Goal: Find specific page/section: Find specific page/section

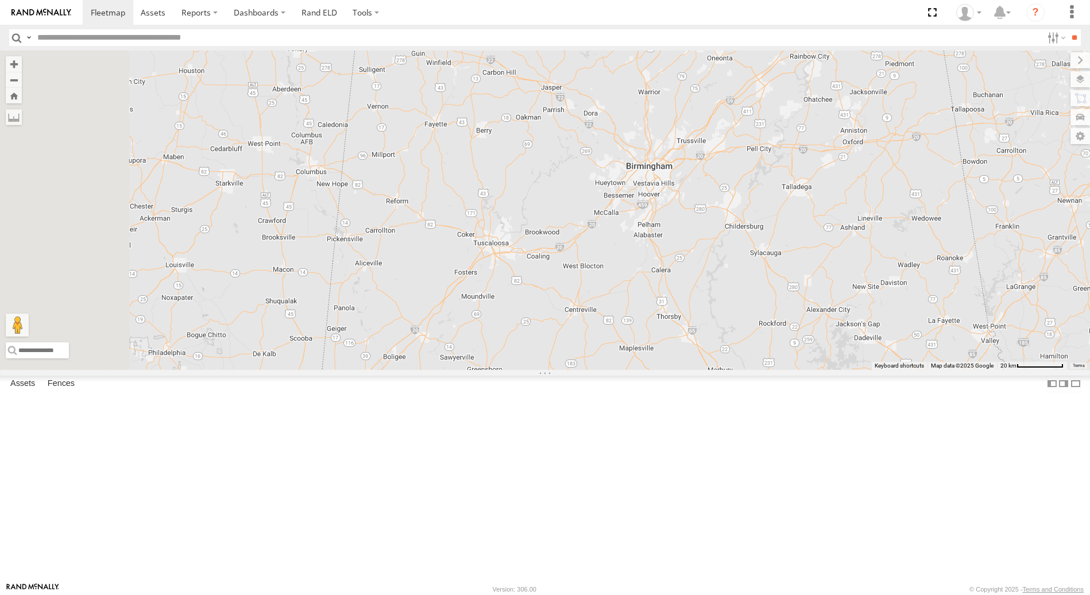
drag, startPoint x: 495, startPoint y: 321, endPoint x: 715, endPoint y: 259, distance: 228.2
click at [715, 259] on div "(Camera for 361082) 357660104100789" at bounding box center [545, 210] width 1090 height 319
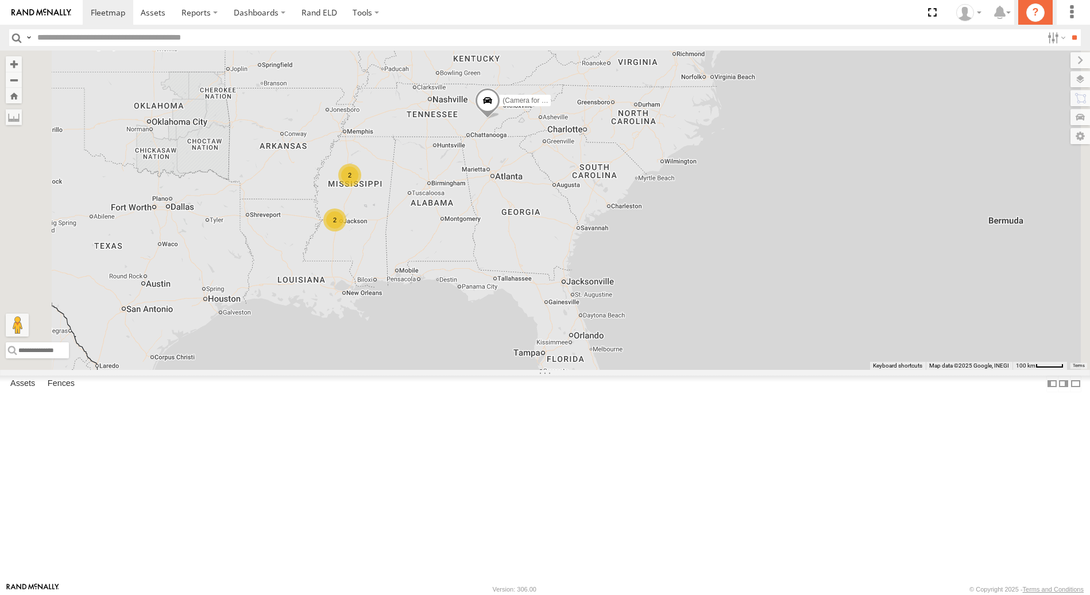
click at [1036, 9] on icon "?" at bounding box center [1036, 12] width 18 height 18
click at [1037, 13] on icon "?" at bounding box center [1036, 12] width 18 height 18
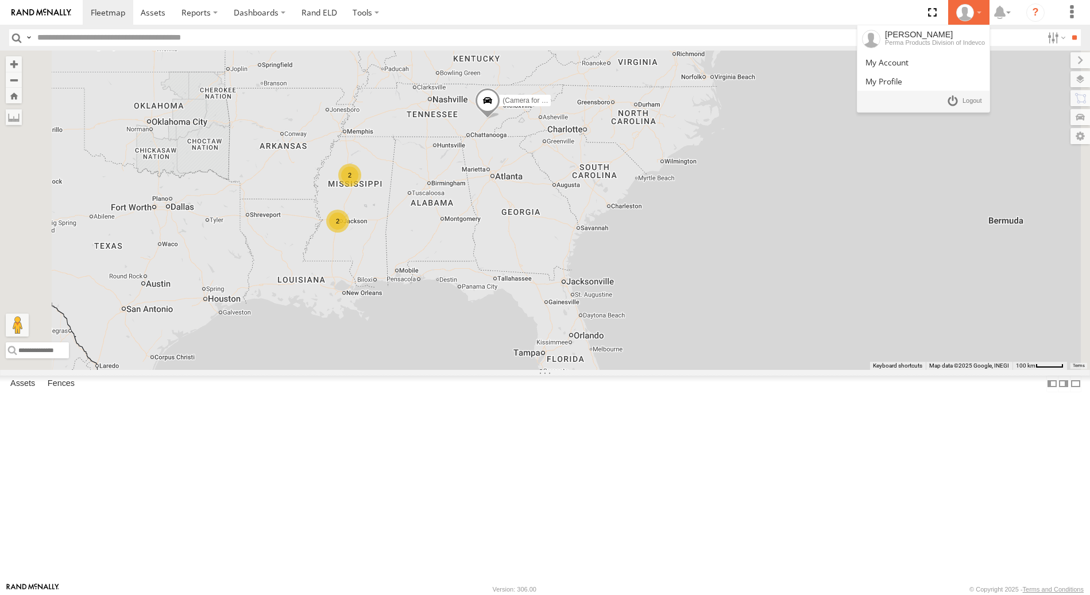
click at [961, 16] on icon at bounding box center [964, 12] width 17 height 17
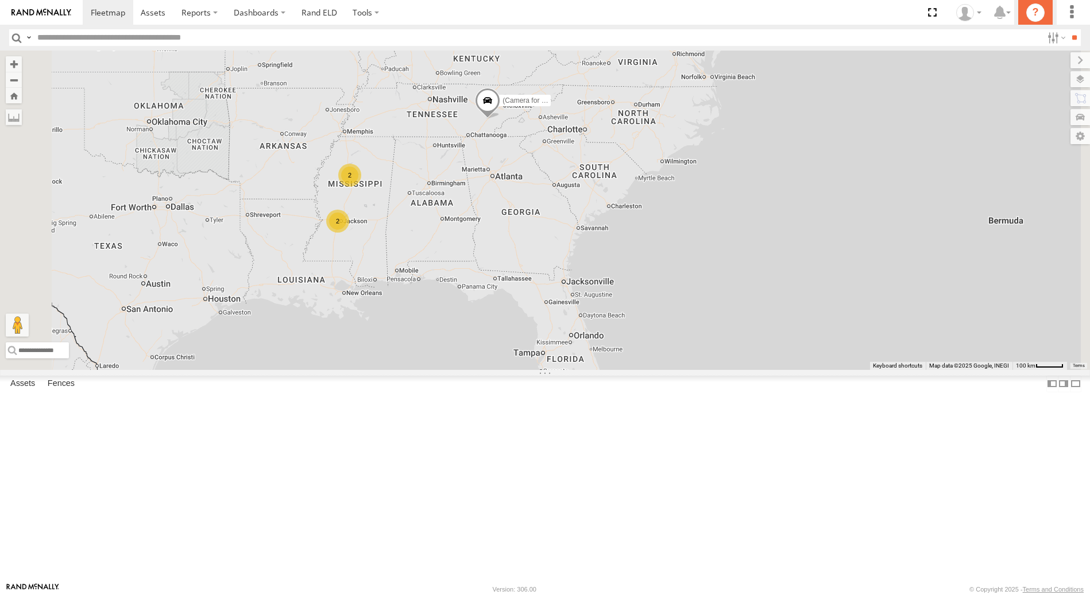
click at [1036, 9] on icon "?" at bounding box center [1036, 12] width 18 height 18
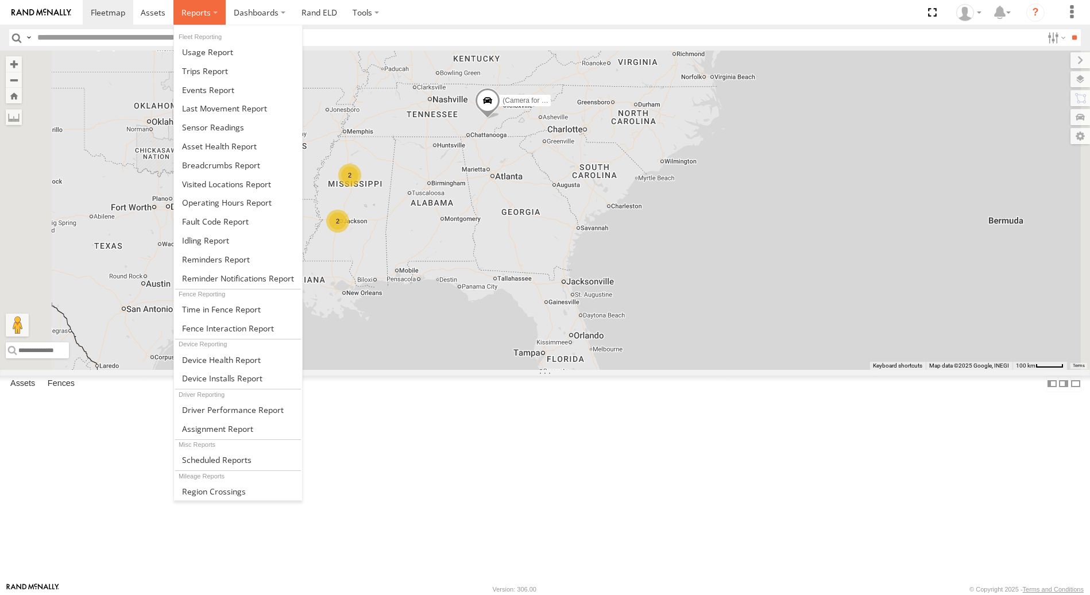
click at [206, 11] on span at bounding box center [196, 12] width 29 height 11
click at [211, 241] on span at bounding box center [205, 240] width 47 height 11
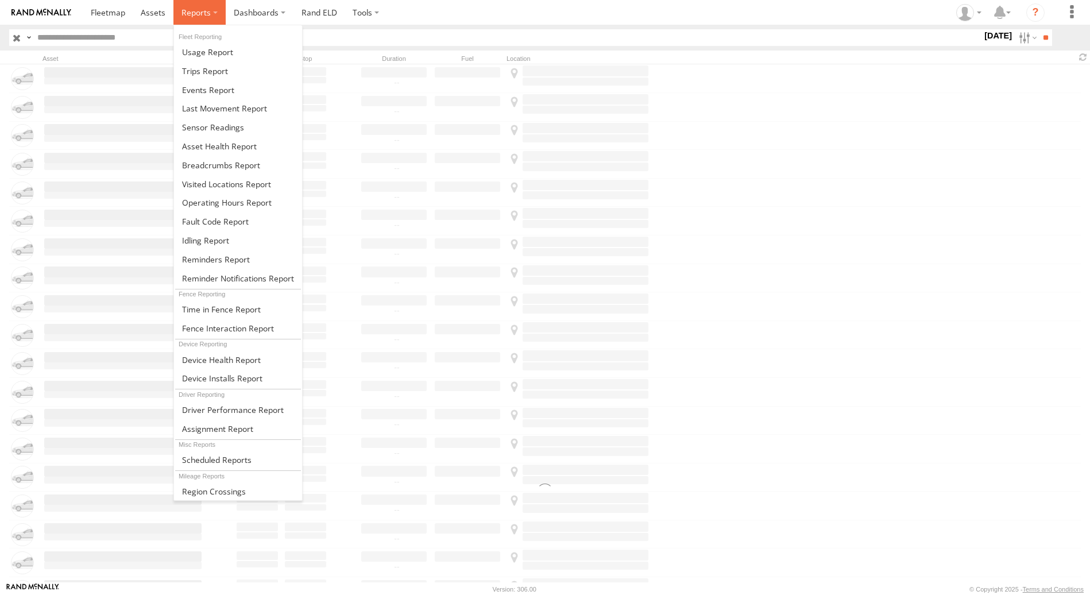
click at [202, 14] on span at bounding box center [196, 12] width 29 height 11
click at [207, 73] on span at bounding box center [205, 70] width 46 height 11
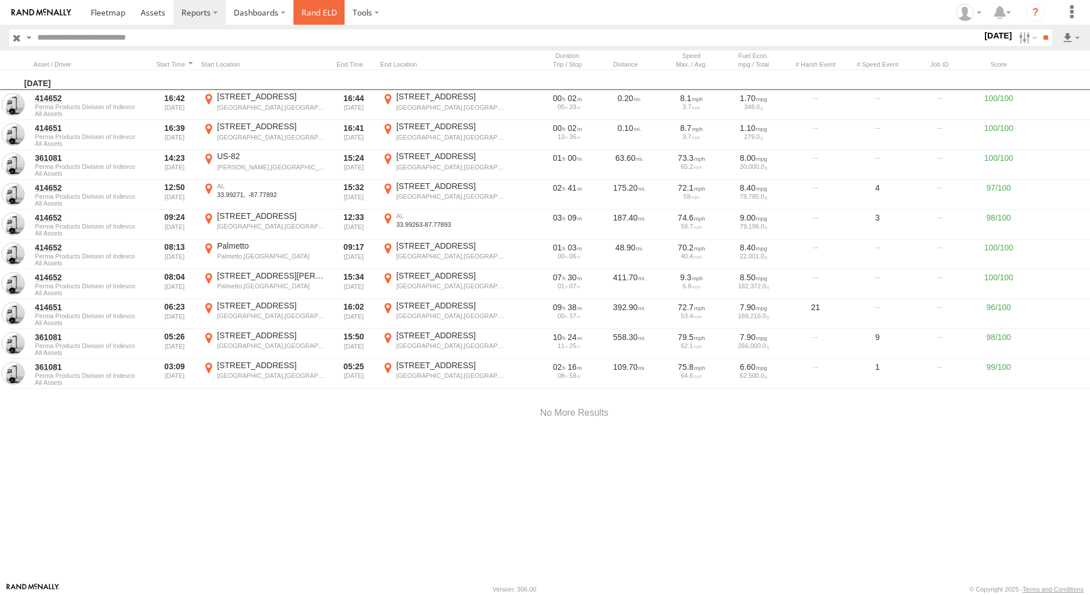
click at [333, 17] on link "Rand ELD" at bounding box center [320, 12] width 52 height 25
click at [102, 10] on span at bounding box center [108, 12] width 34 height 11
